Goal: Navigation & Orientation: Go to known website

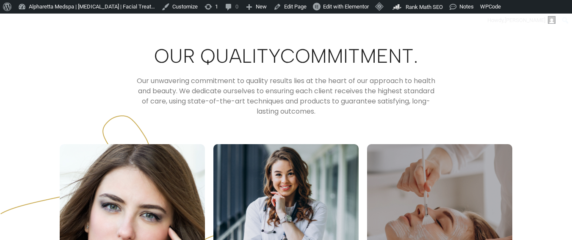
scroll to position [3670, 0]
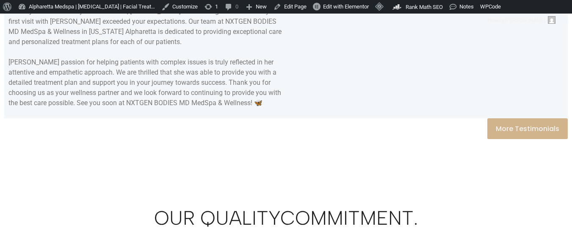
scroll to position [3802, 0]
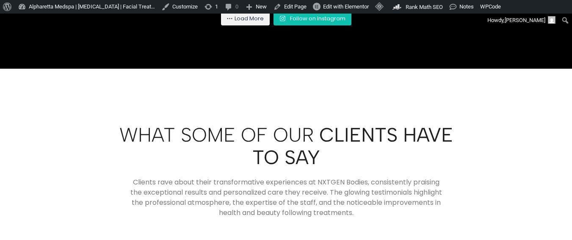
scroll to position [3091, 0]
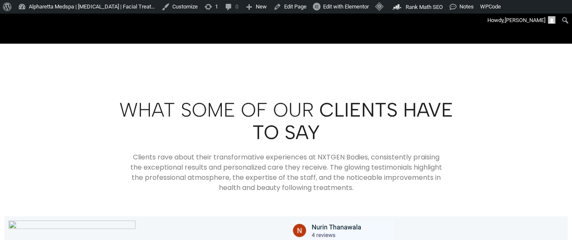
scroll to position [3498, 0]
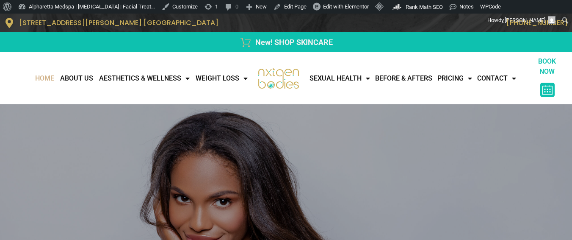
scroll to position [3498, 0]
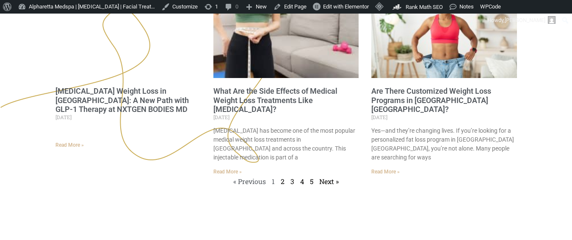
scroll to position [4361, 0]
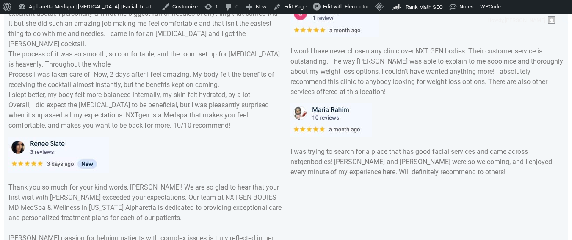
scroll to position [3504, 0]
